Goal: Transaction & Acquisition: Purchase product/service

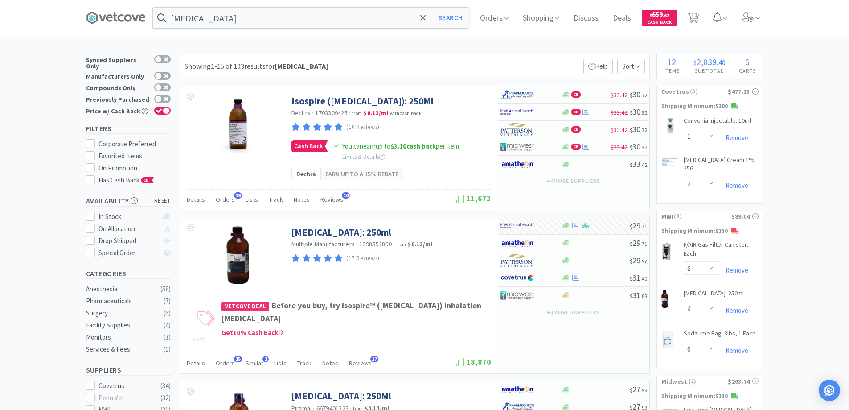
select select "1"
select select "2"
select select "6"
select select "4"
select select "6"
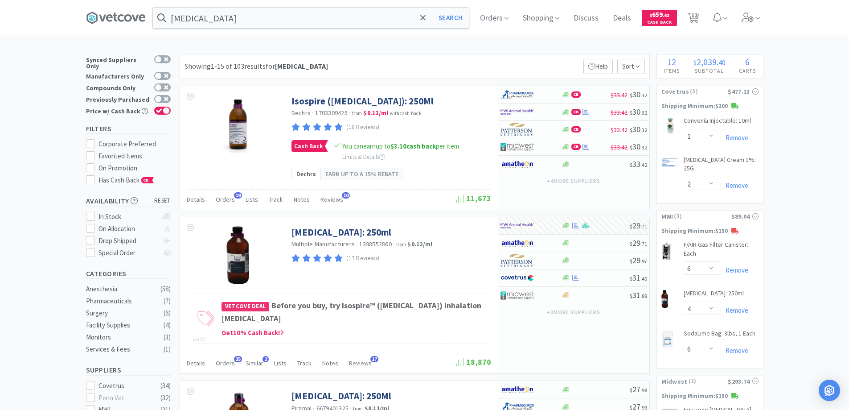
select select "1"
select select "10"
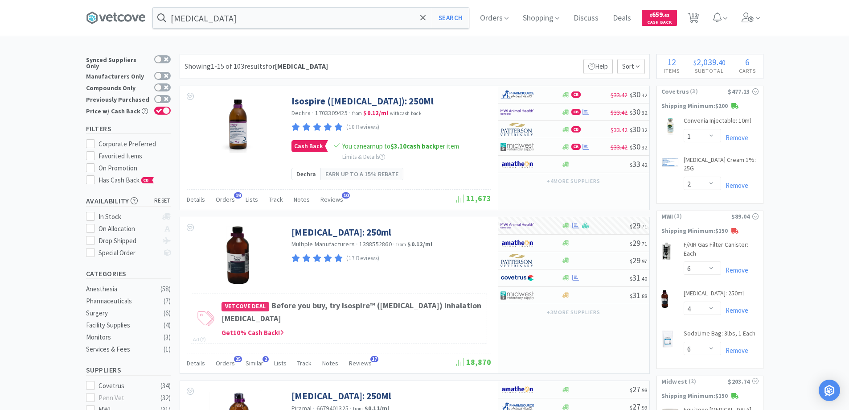
select select "10"
click at [426, 16] on icon at bounding box center [423, 17] width 6 height 9
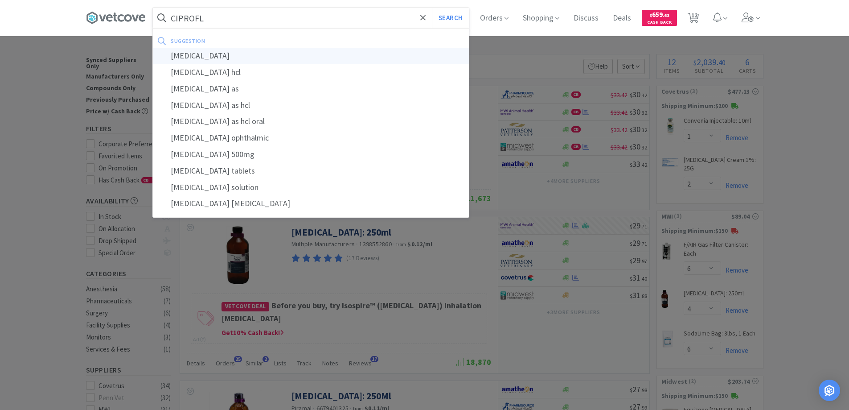
click at [202, 54] on div "[MEDICAL_DATA]" at bounding box center [311, 56] width 316 height 16
type input "[MEDICAL_DATA]"
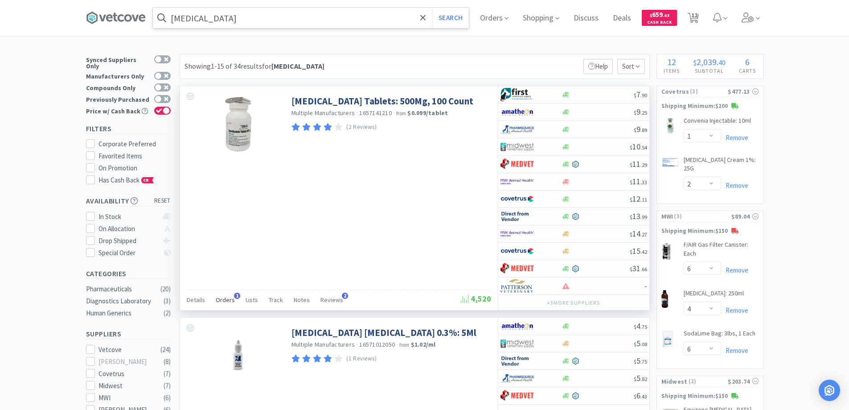
click at [234, 295] on span "1" at bounding box center [237, 295] width 6 height 6
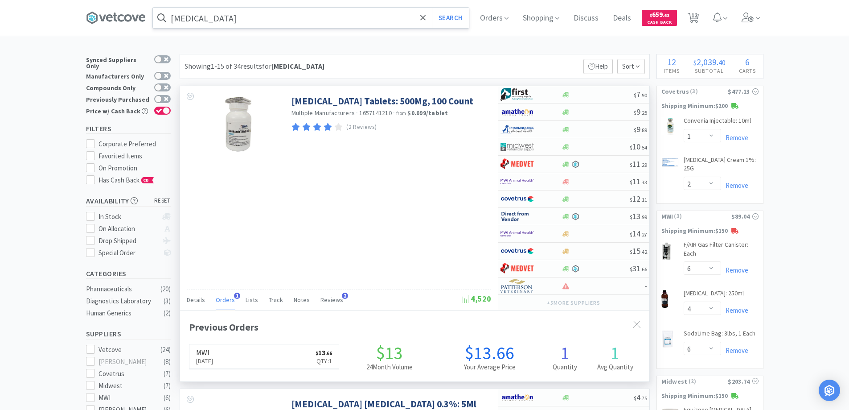
scroll to position [231, 469]
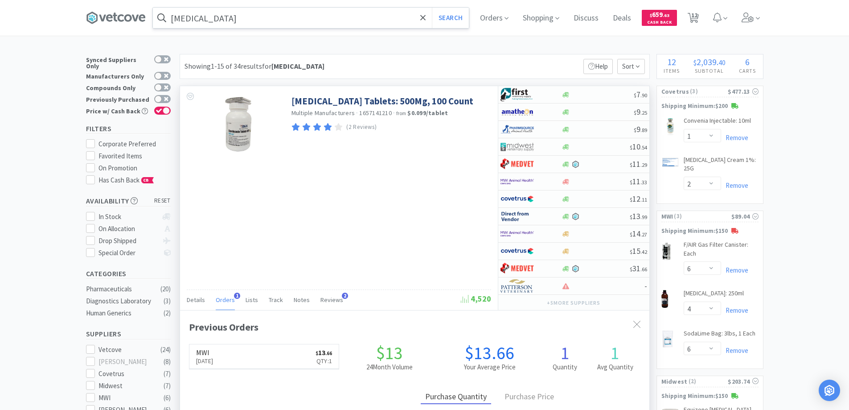
click at [234, 295] on span "1" at bounding box center [237, 295] width 6 height 6
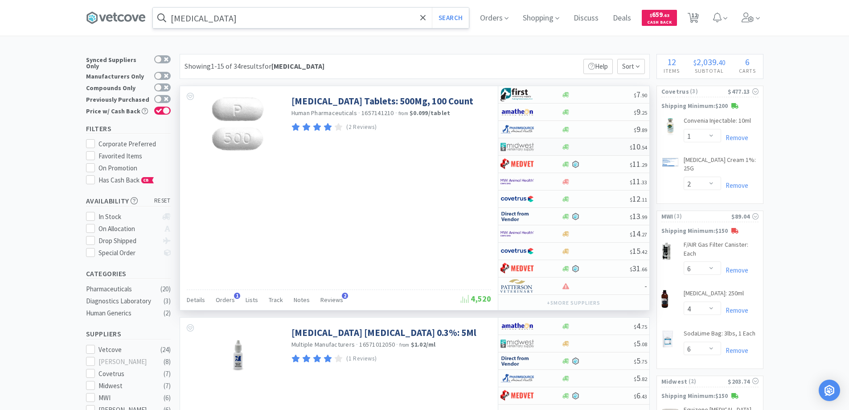
click at [545, 146] on div at bounding box center [525, 146] width 49 height 15
select select "1"
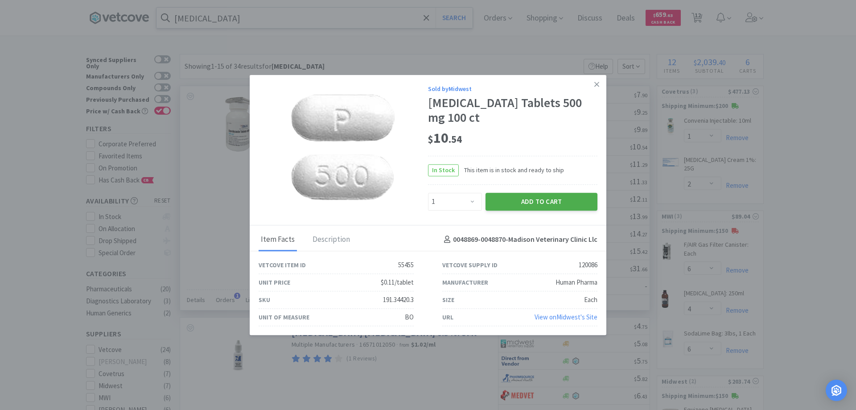
click at [526, 200] on button "Add to Cart" at bounding box center [542, 202] width 112 height 18
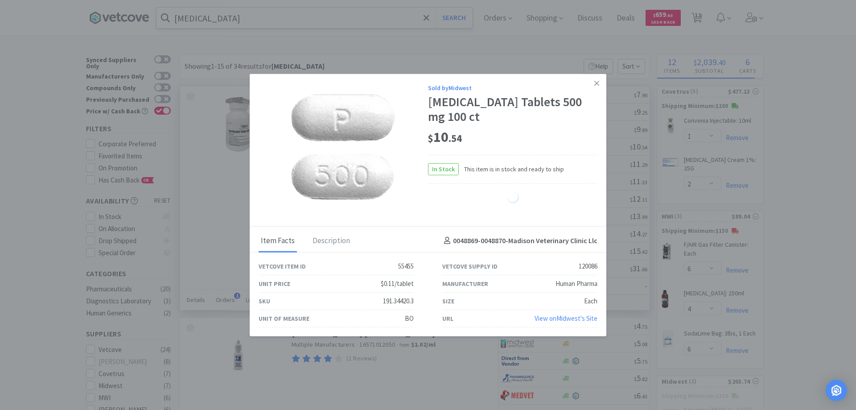
select select "1"
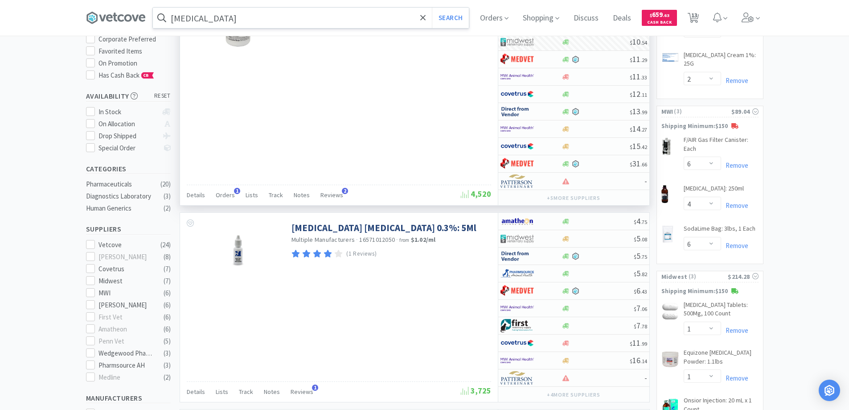
scroll to position [134, 0]
